Goal: Information Seeking & Learning: Learn about a topic

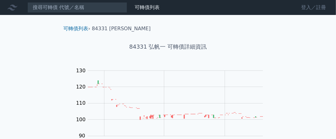
click at [312, 3] on link "登入／註冊" at bounding box center [313, 7] width 35 height 10
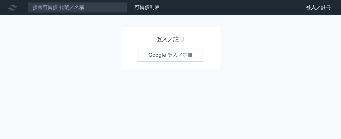
click at [184, 54] on link "Google 登入／註冊" at bounding box center [170, 55] width 65 height 13
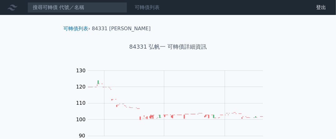
click at [147, 7] on link "可轉債列表" at bounding box center [146, 7] width 25 height 6
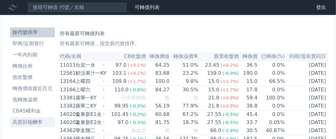
click at [32, 125] on li "高賣回報酬率" at bounding box center [32, 121] width 45 height 7
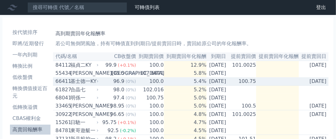
scroll to position [437, 0]
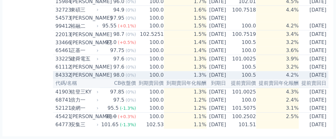
click at [60, 72] on div "84332" at bounding box center [61, 75] width 13 height 7
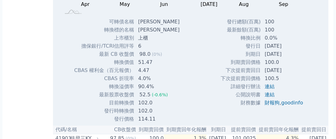
scroll to position [579, 0]
